Goal: Obtain resource: Download file/media

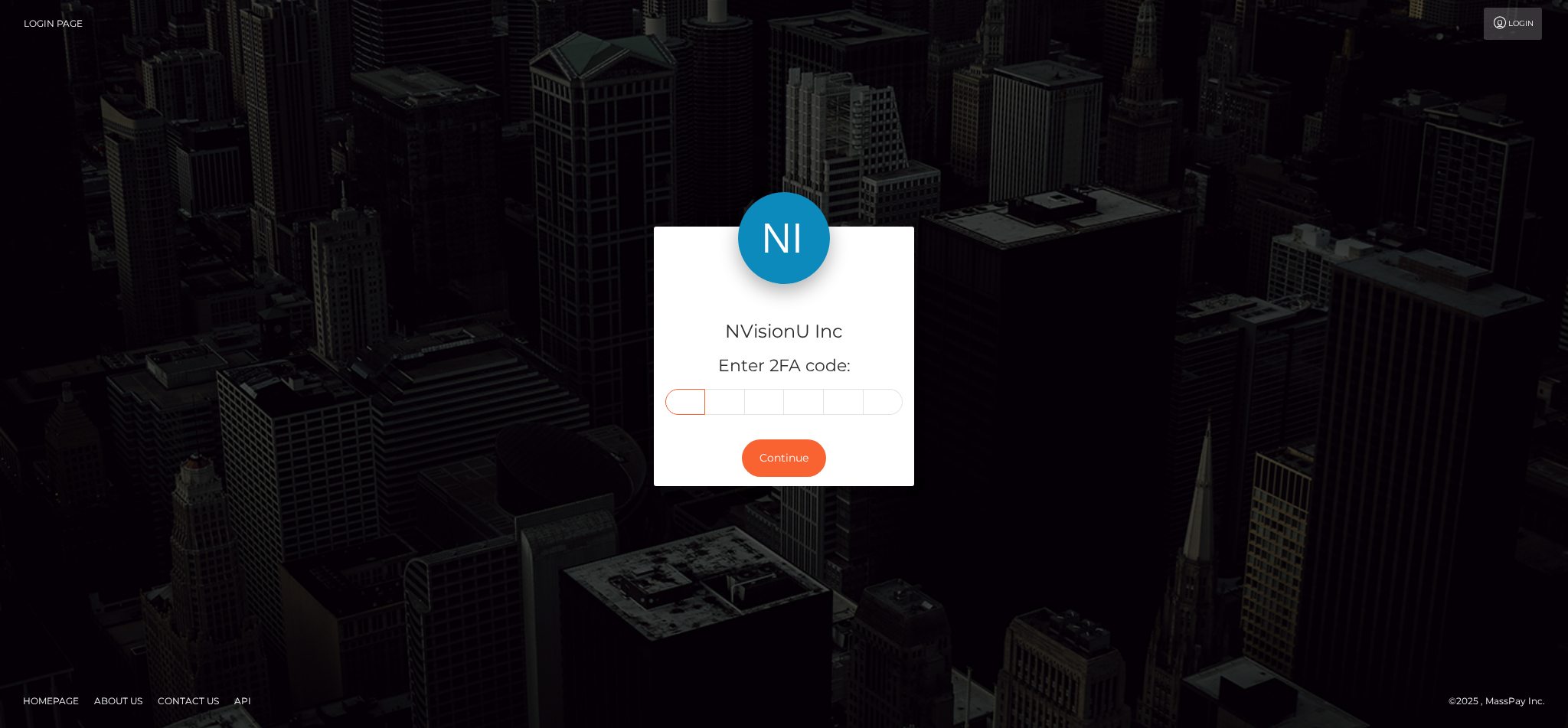
type input "0"
type input "2"
type input "9"
type input "3"
type input "4"
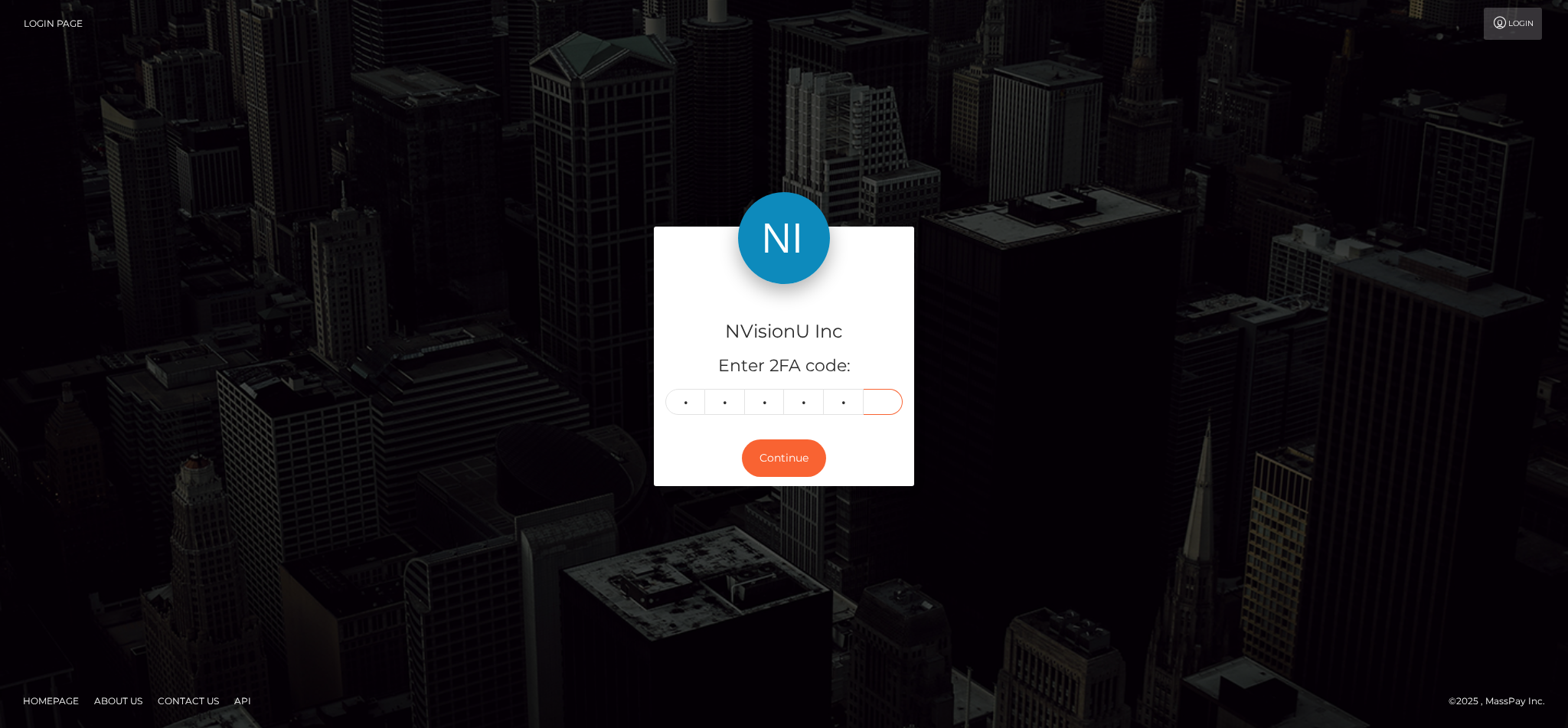
type input "1"
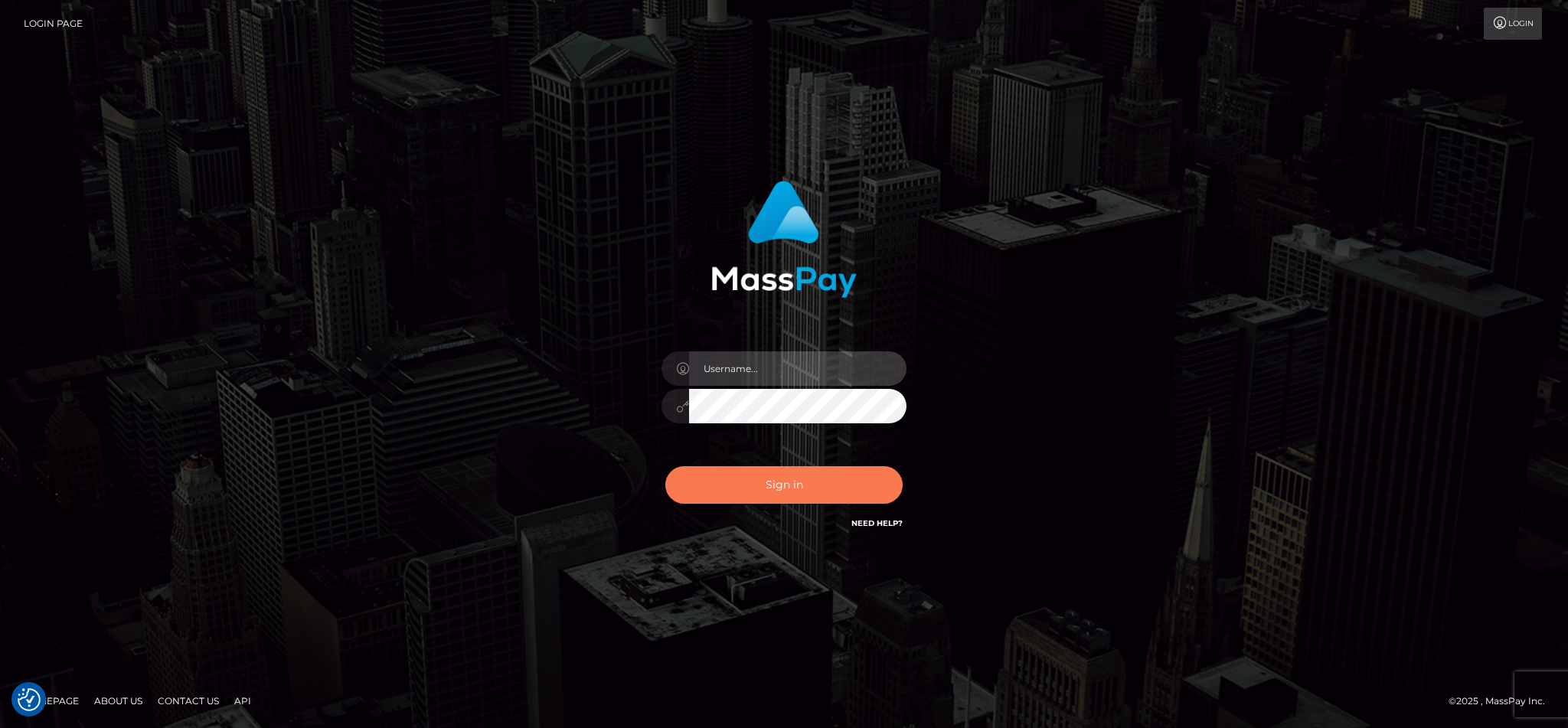
type input "cgomez.nvision"
click at [785, 492] on button "Sign in" at bounding box center [784, 485] width 237 height 38
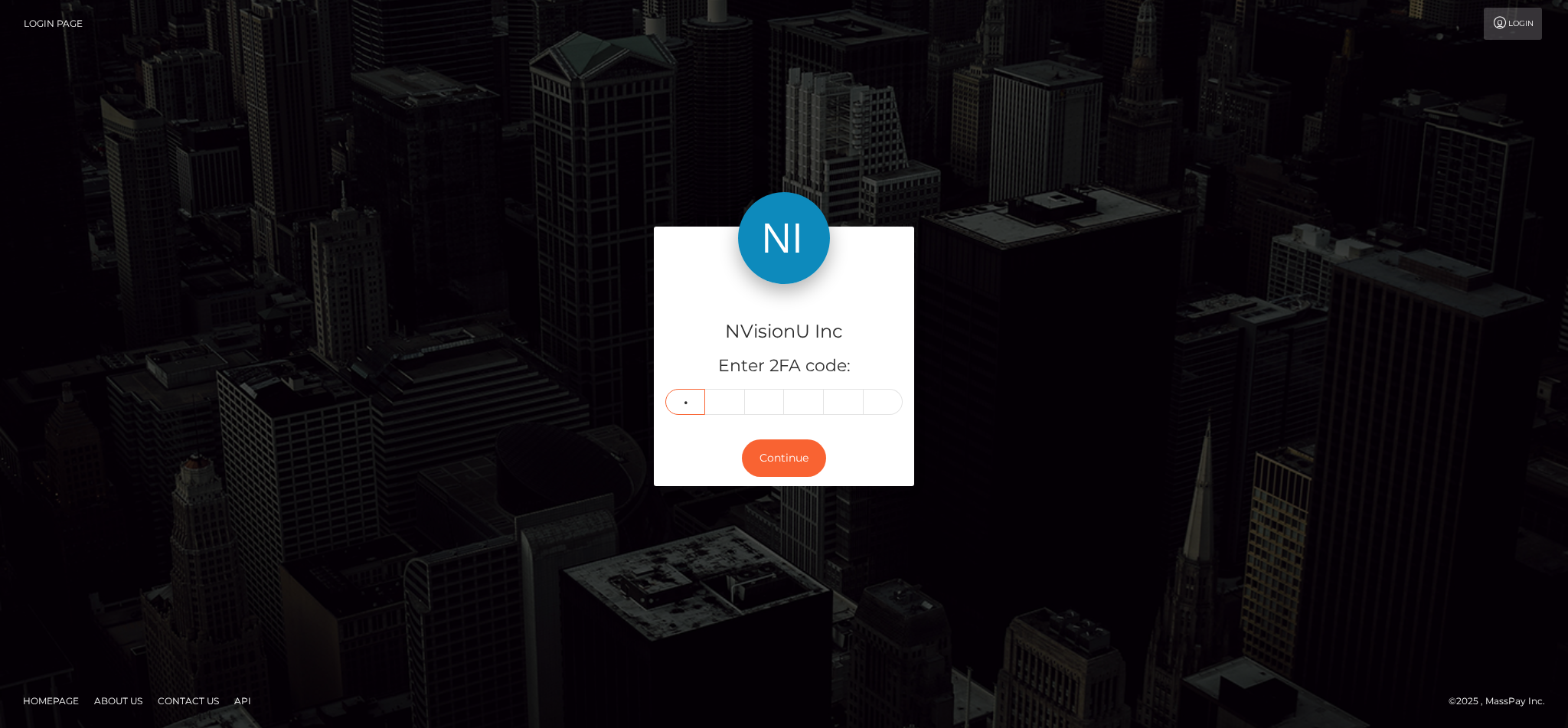
type input "7"
type input "5"
type input "4"
type input "0"
type input "3"
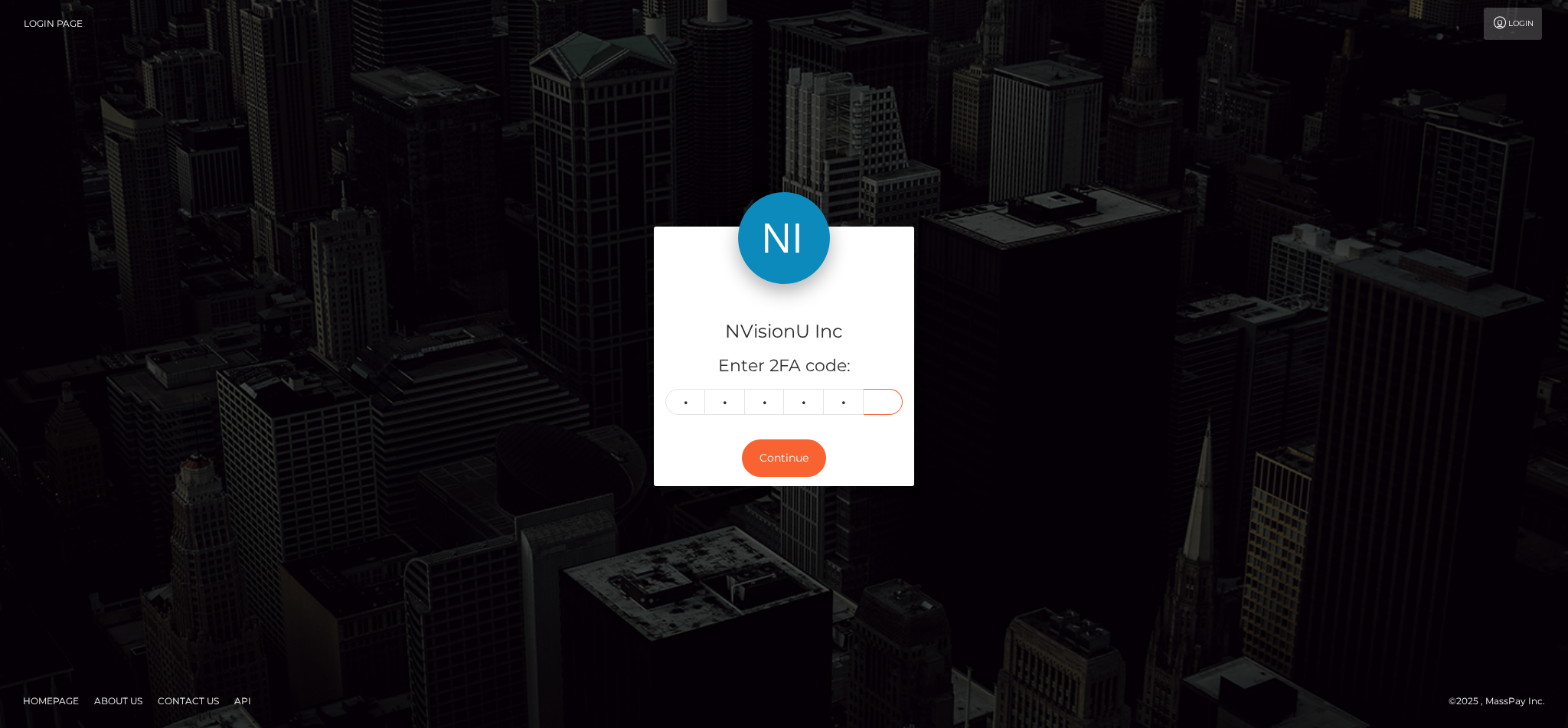
type input "0"
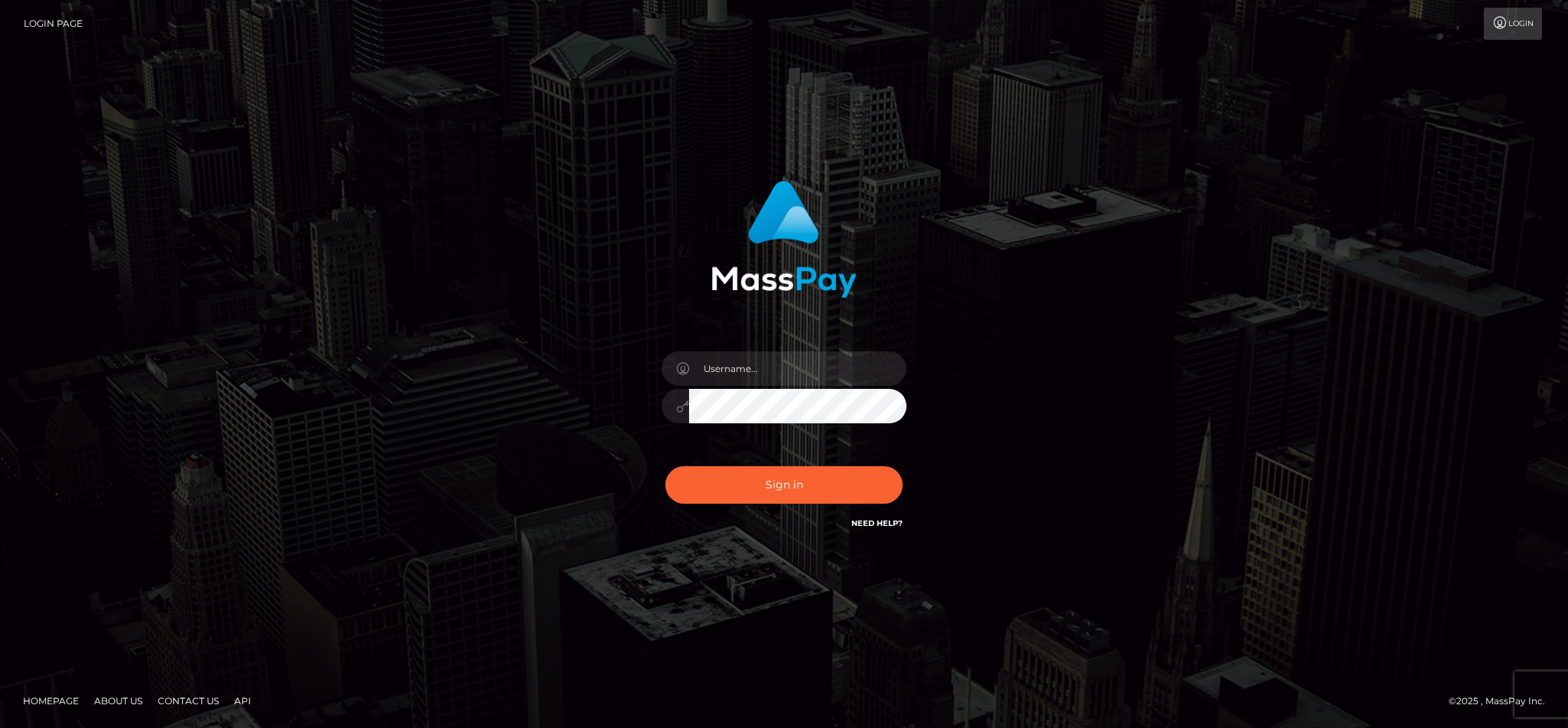
click at [775, 472] on button "Sign in" at bounding box center [784, 485] width 237 height 38
type input "cgomez.nvision"
click at [777, 476] on button "Sign in" at bounding box center [784, 485] width 237 height 38
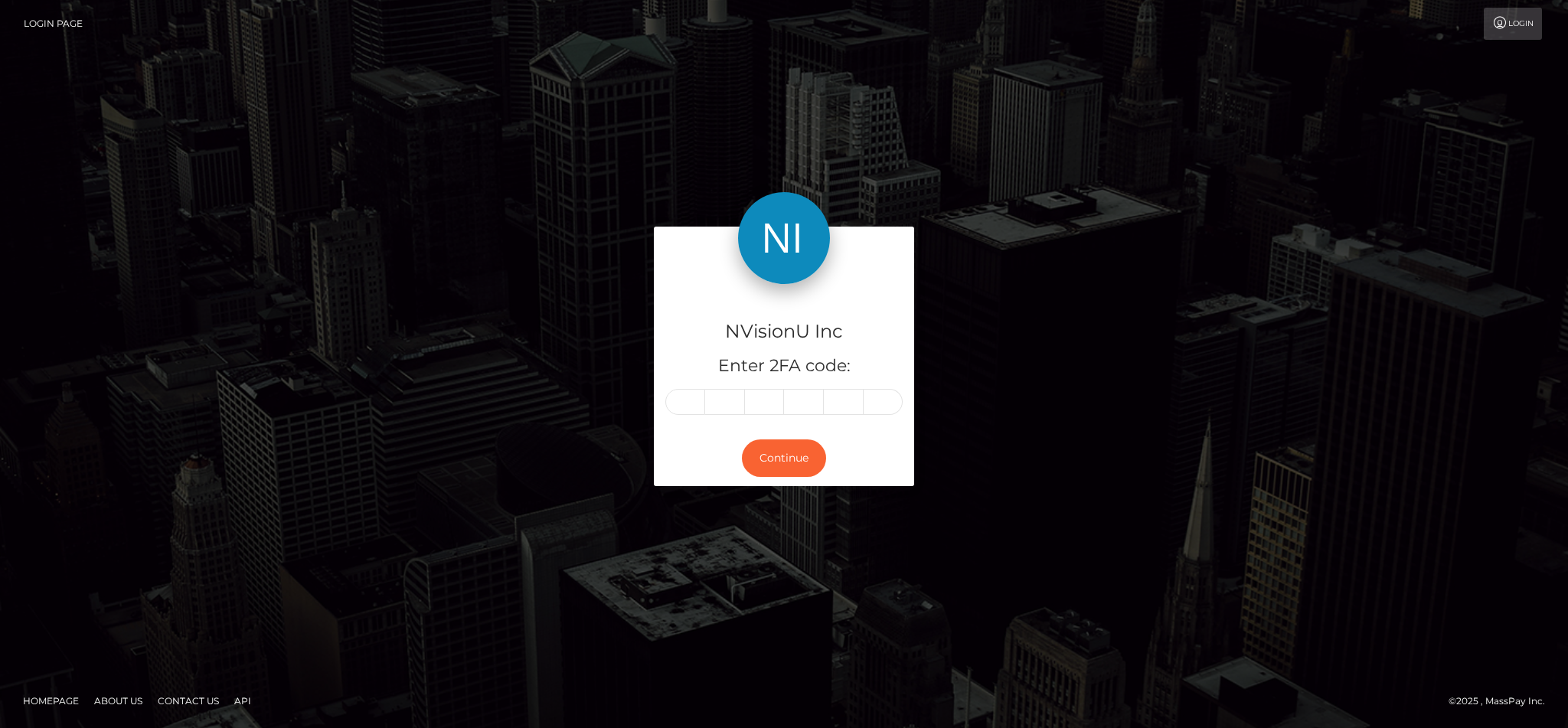
type input "3"
type input "0"
type input "9"
type input "6"
type input "0"
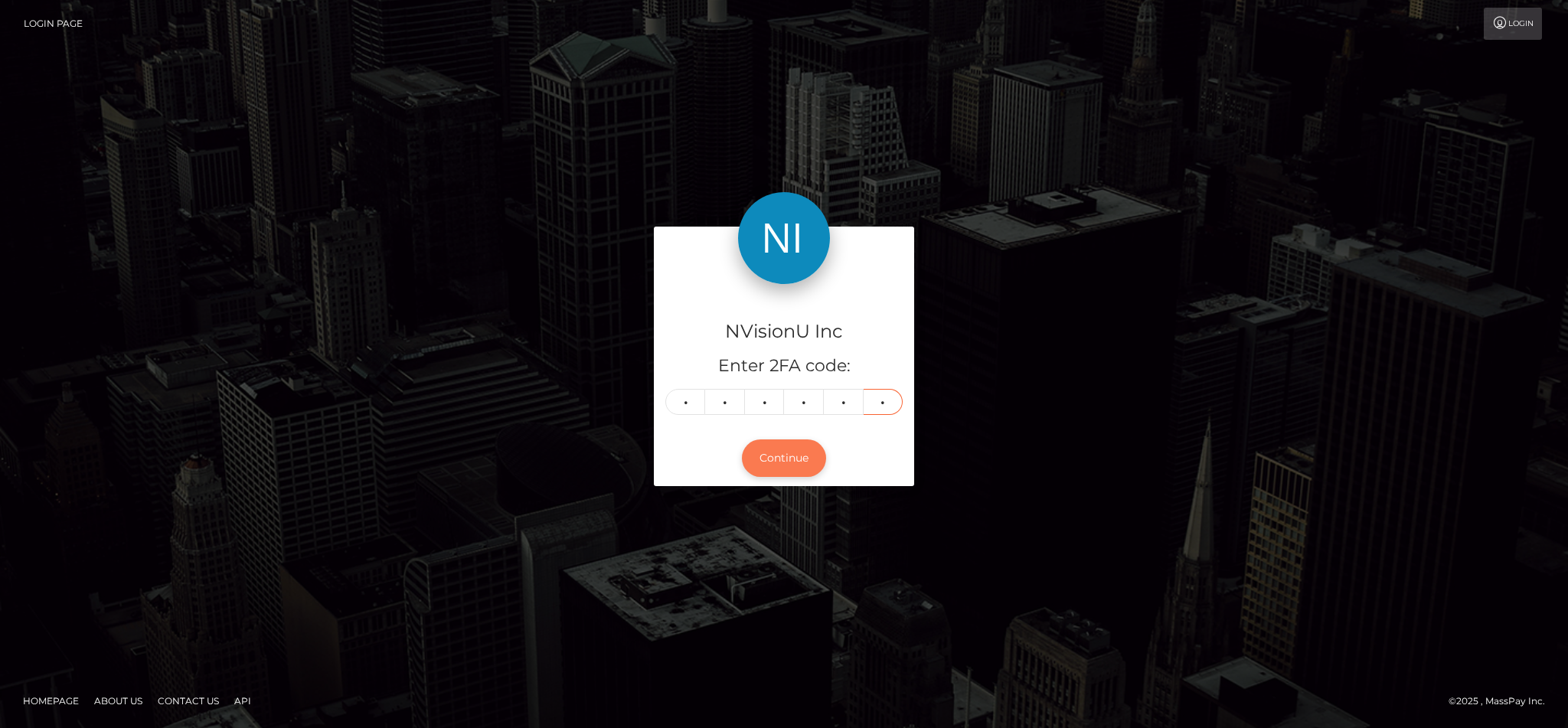
type input "3"
click at [796, 465] on button "Continue" at bounding box center [784, 458] width 84 height 38
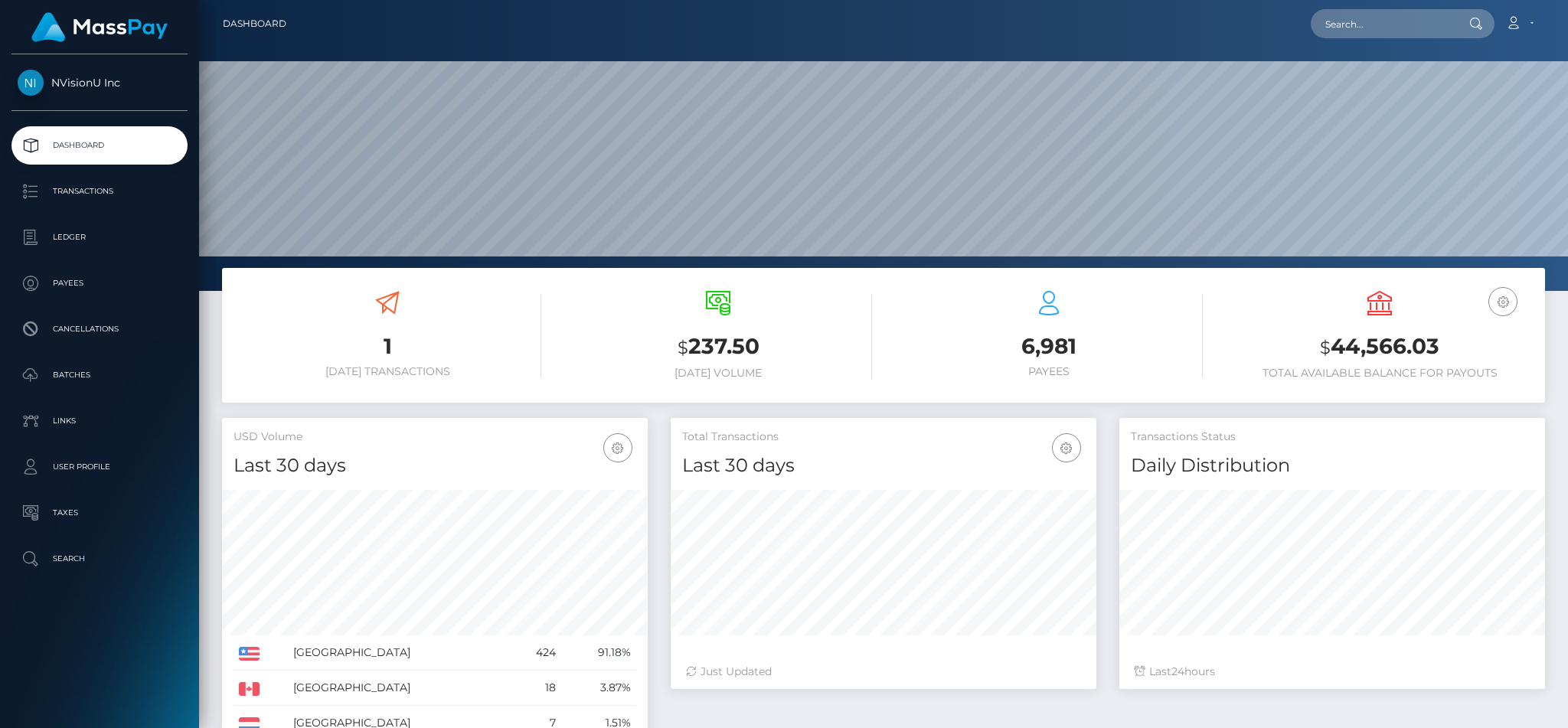
scroll to position [272, 425]
click at [84, 374] on p "Batches" at bounding box center [99, 375] width 164 height 23
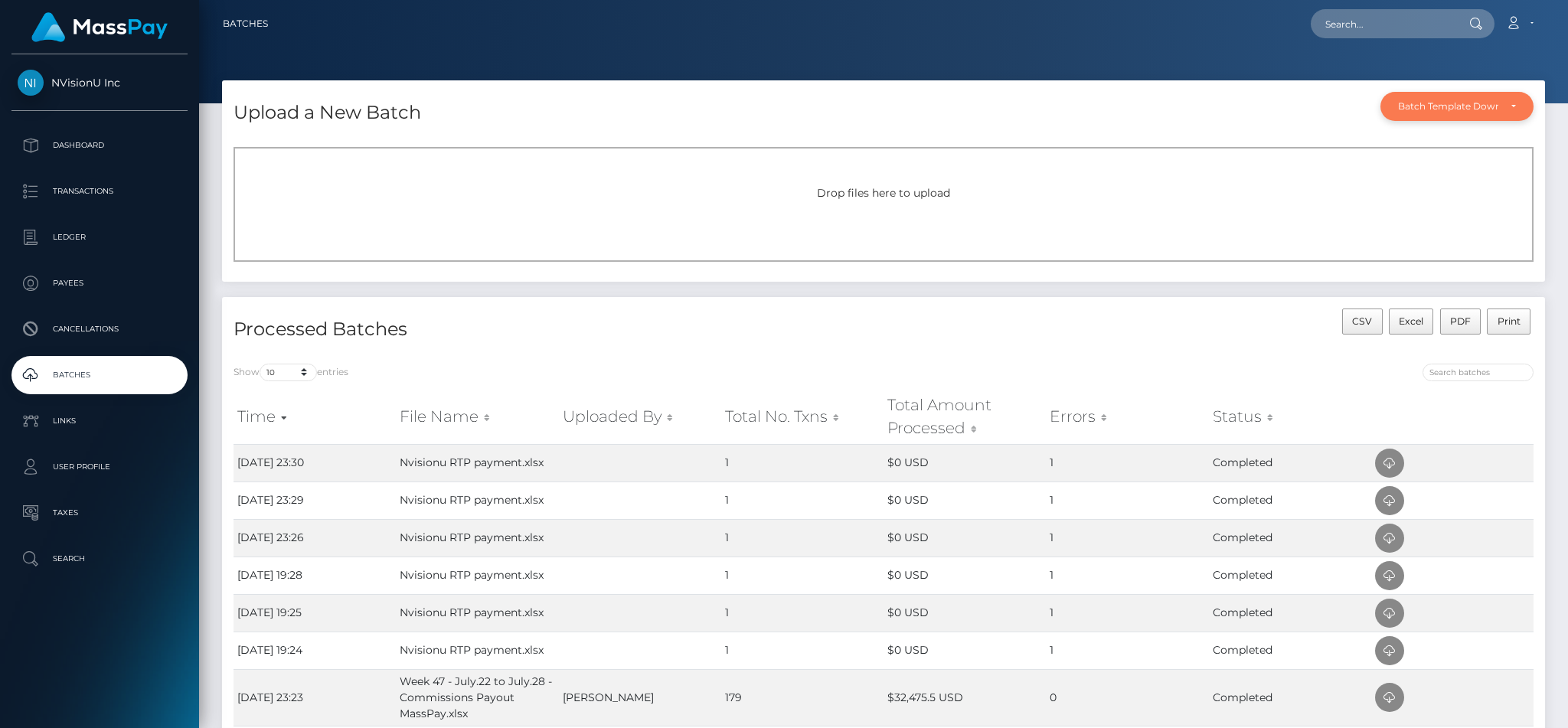
click at [1424, 116] on div "Batch Template Download" at bounding box center [1457, 106] width 153 height 29
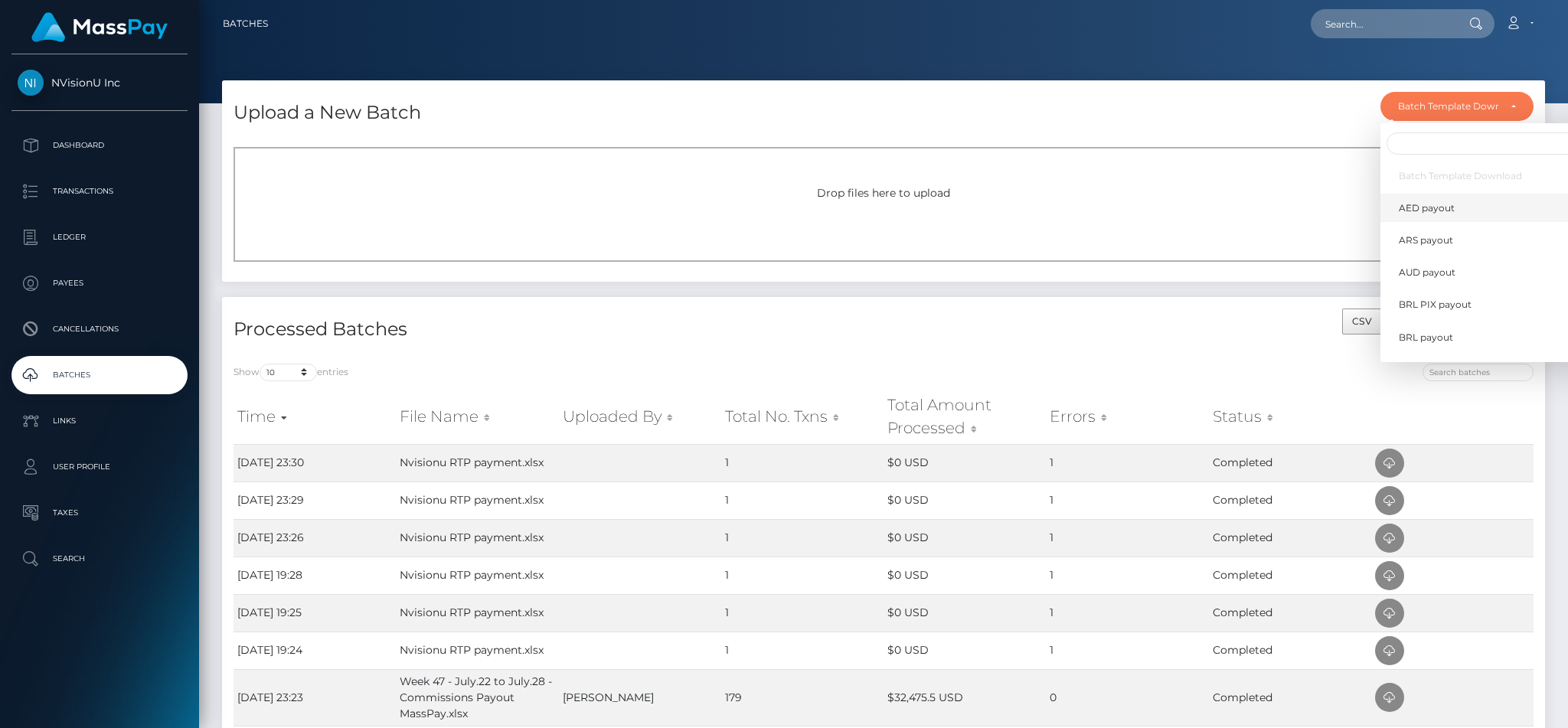
click at [1415, 197] on link "AED payout" at bounding box center [1488, 207] width 217 height 28
select select "/batch_templates/AED payout.xlsx"
select select
